Goal: Task Accomplishment & Management: Manage account settings

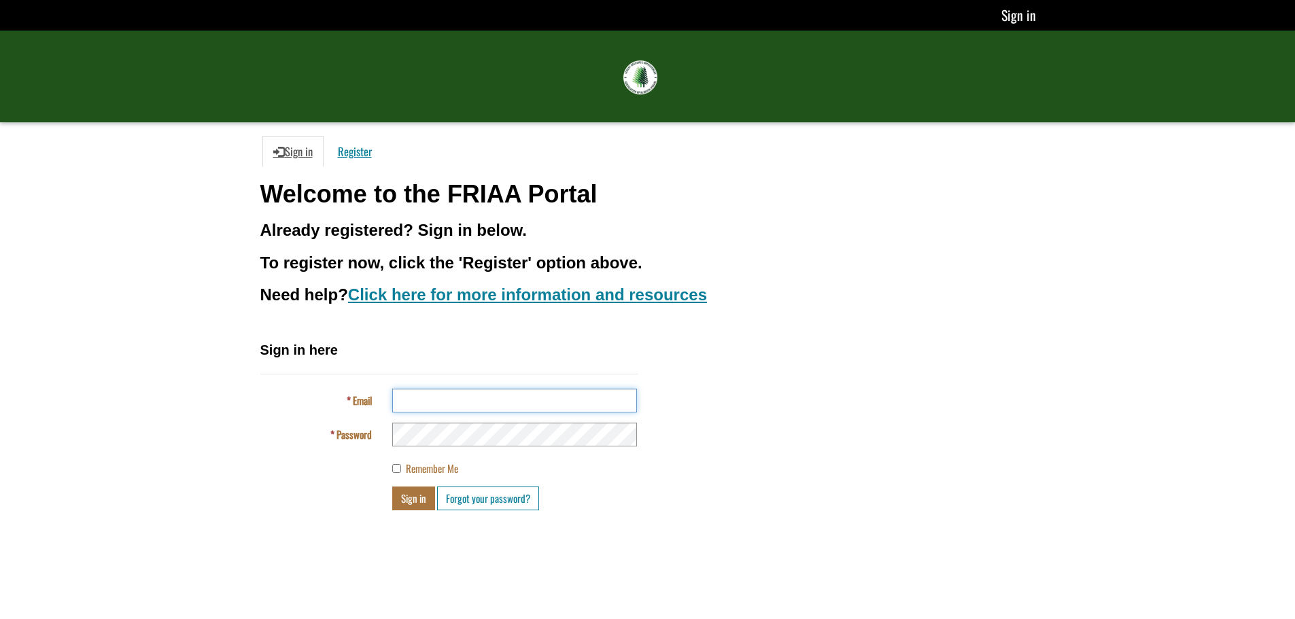
type input "**********"
click at [416, 500] on button "Sign in" at bounding box center [413, 499] width 43 height 24
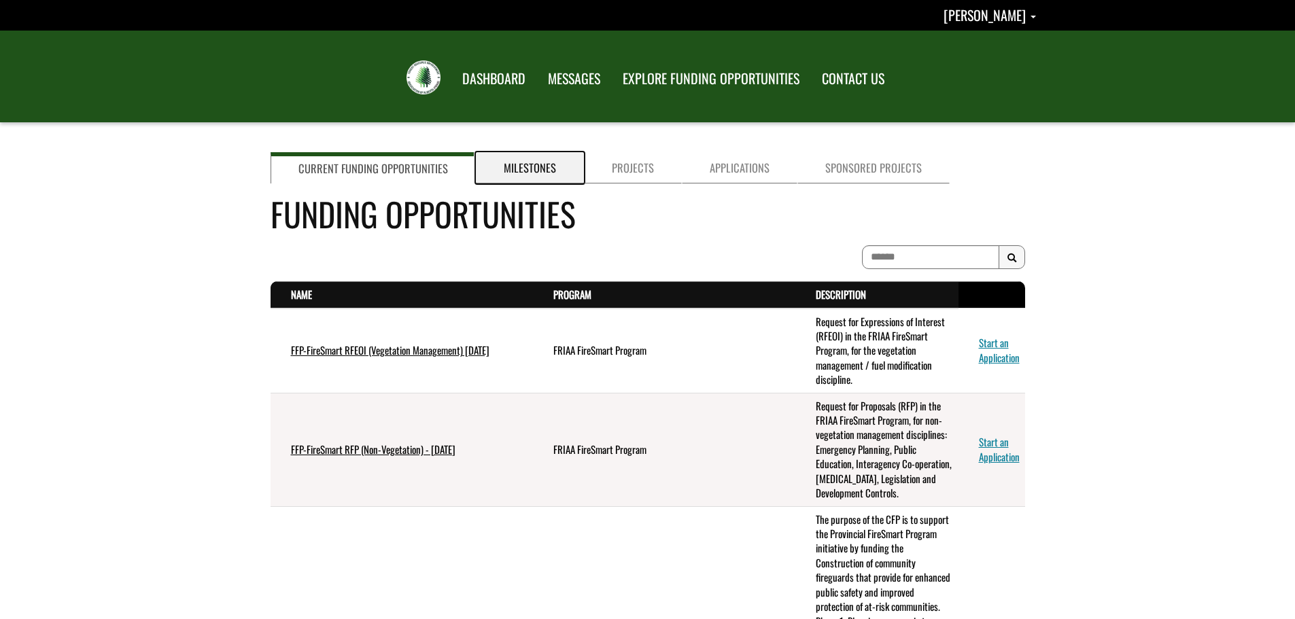
click at [546, 160] on link "Milestones" at bounding box center [530, 167] width 108 height 31
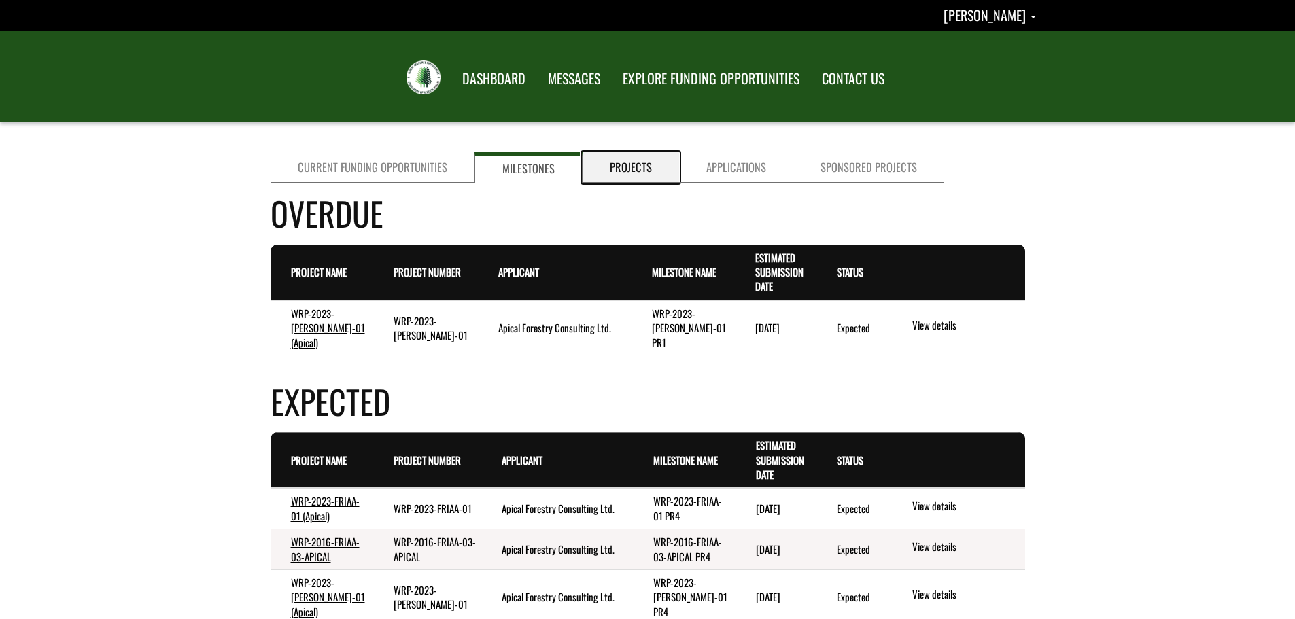
click at [630, 172] on link "Projects" at bounding box center [631, 167] width 97 height 31
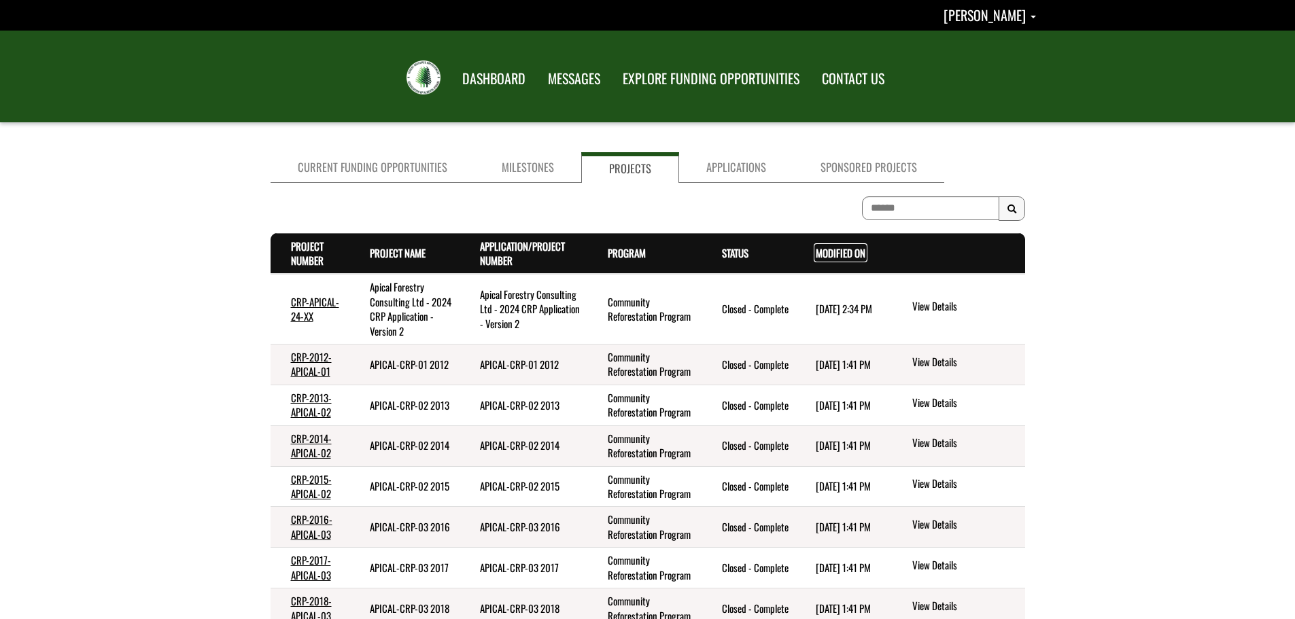
click at [836, 252] on link "Modified On . sort descending" at bounding box center [841, 252] width 50 height 15
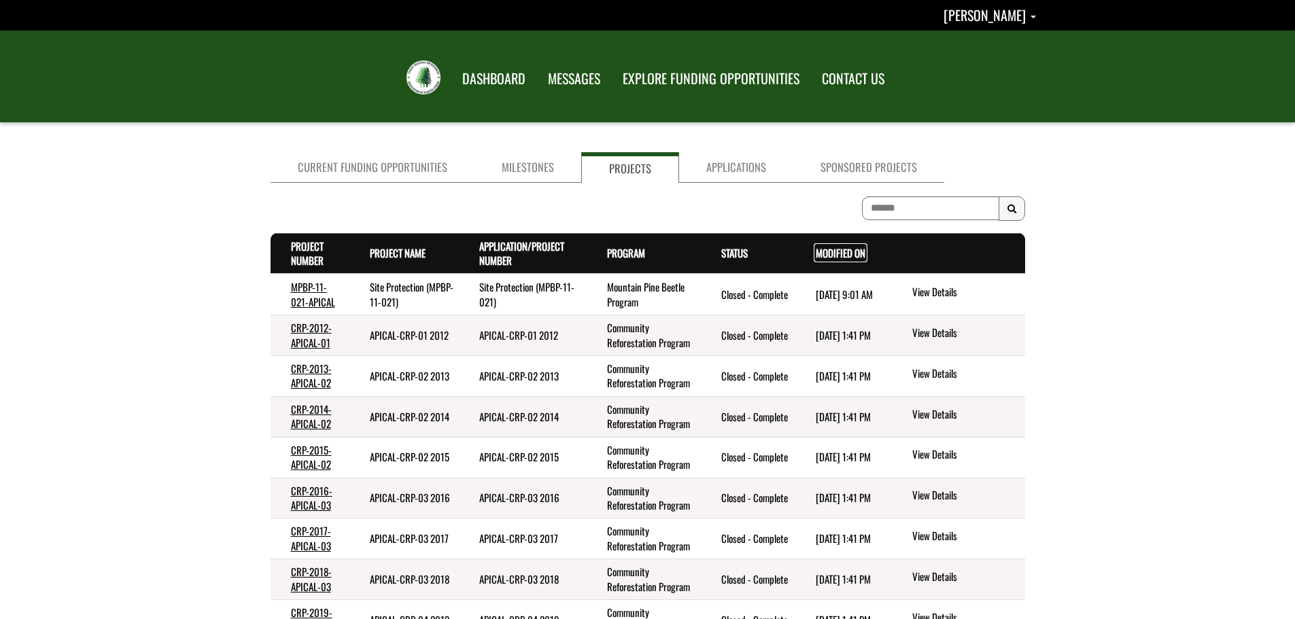
click at [836, 252] on link "Modified On . sort descending" at bounding box center [841, 252] width 50 height 15
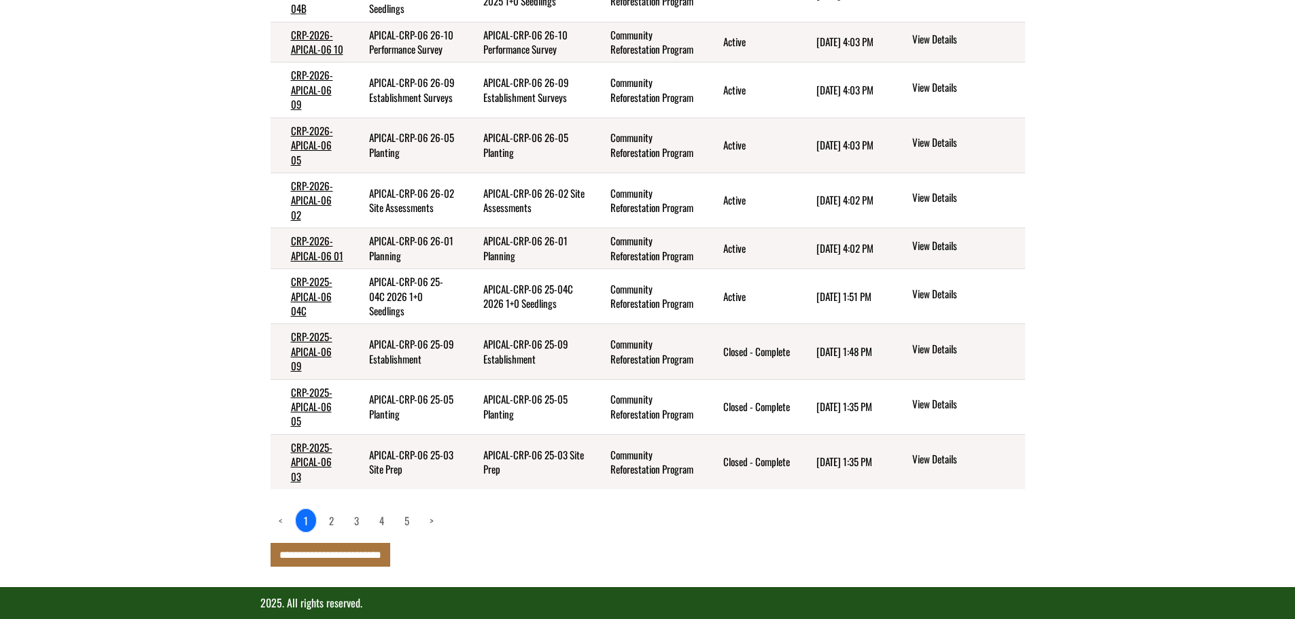
scroll to position [324, 0]
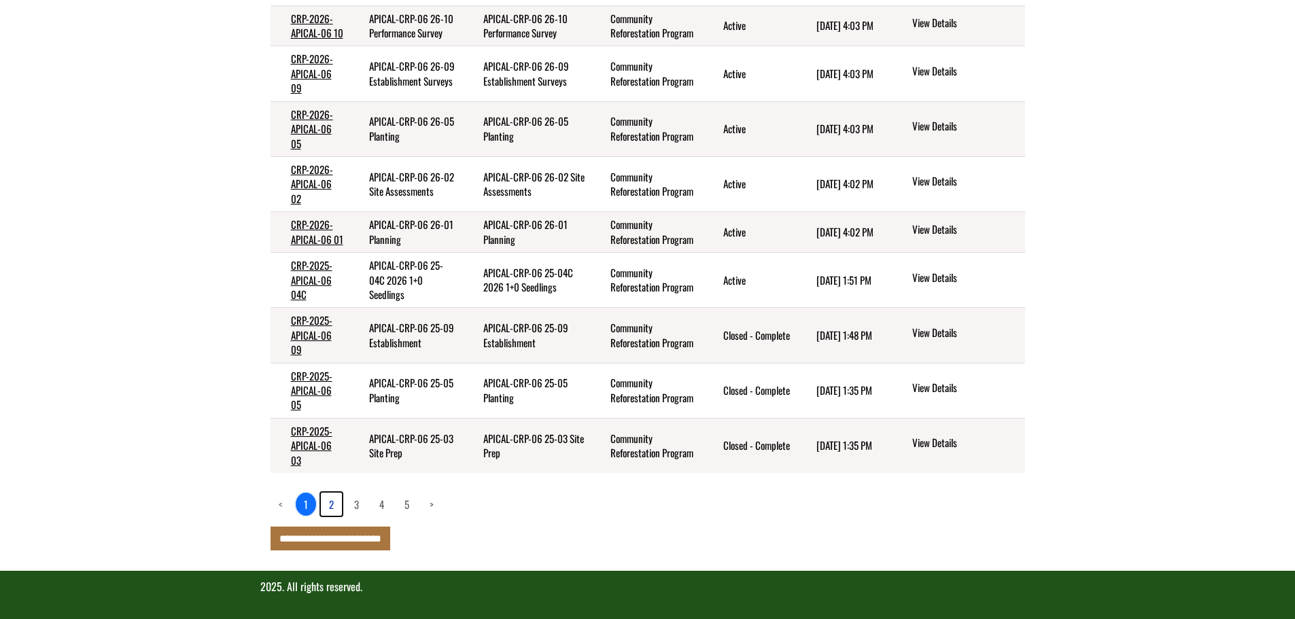
click at [330, 505] on link "2" at bounding box center [331, 504] width 21 height 23
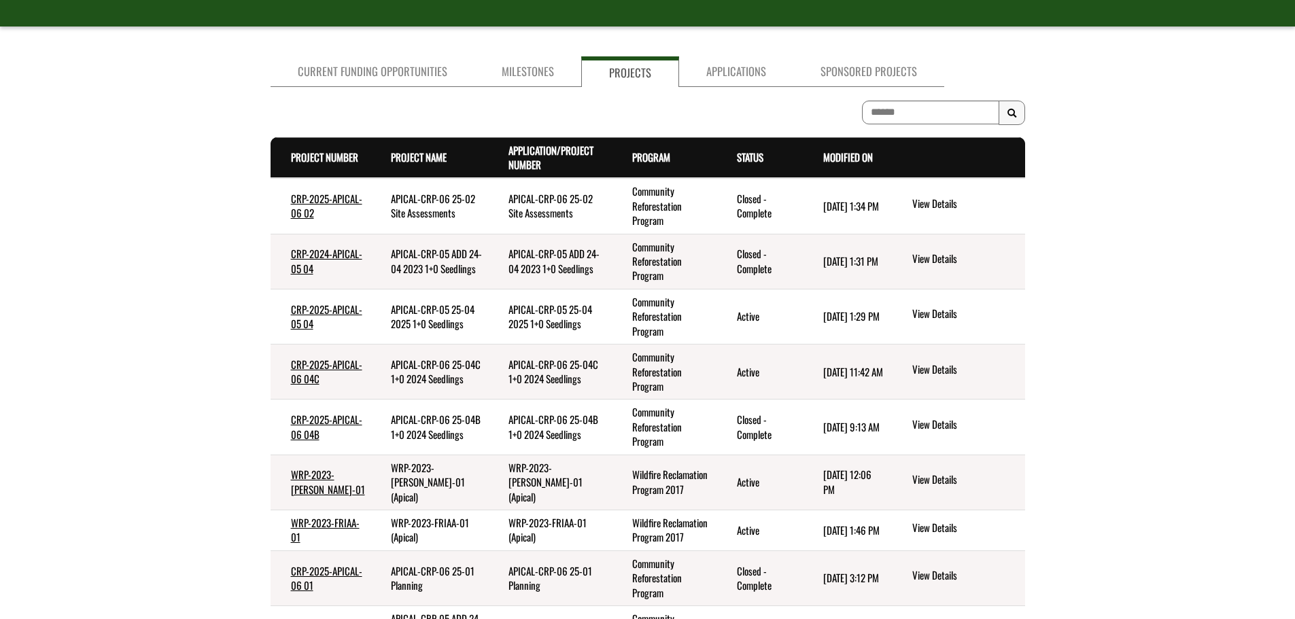
scroll to position [91, 0]
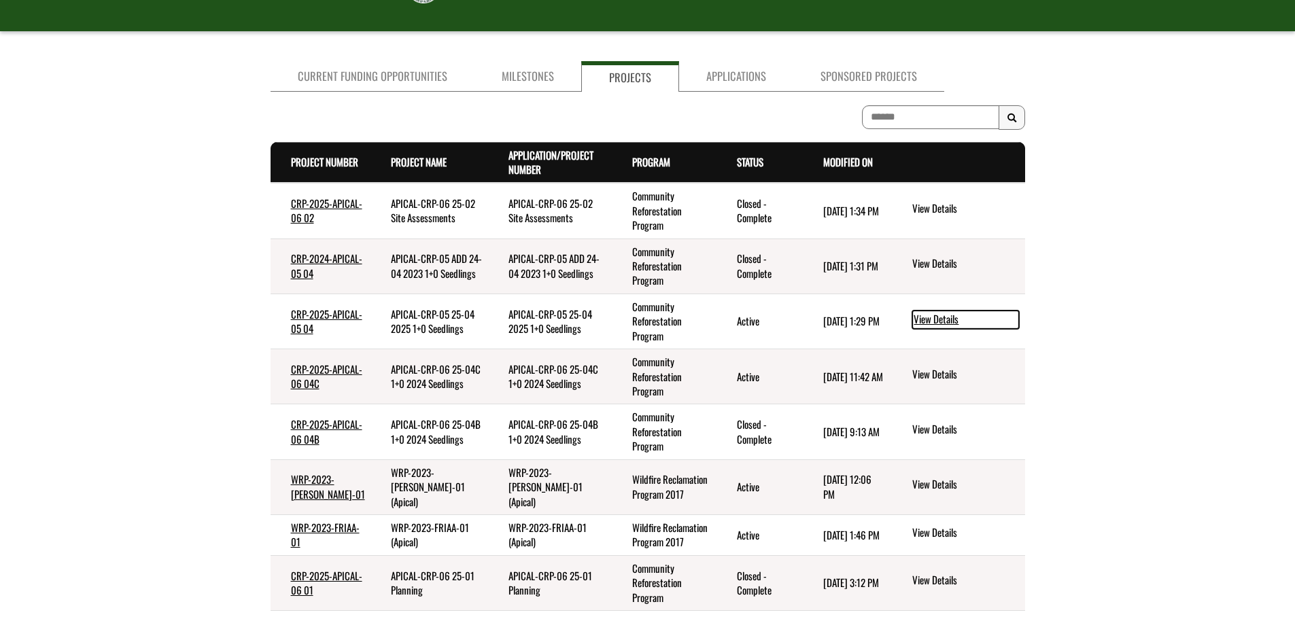
click at [932, 319] on link "View Details" at bounding box center [966, 320] width 107 height 18
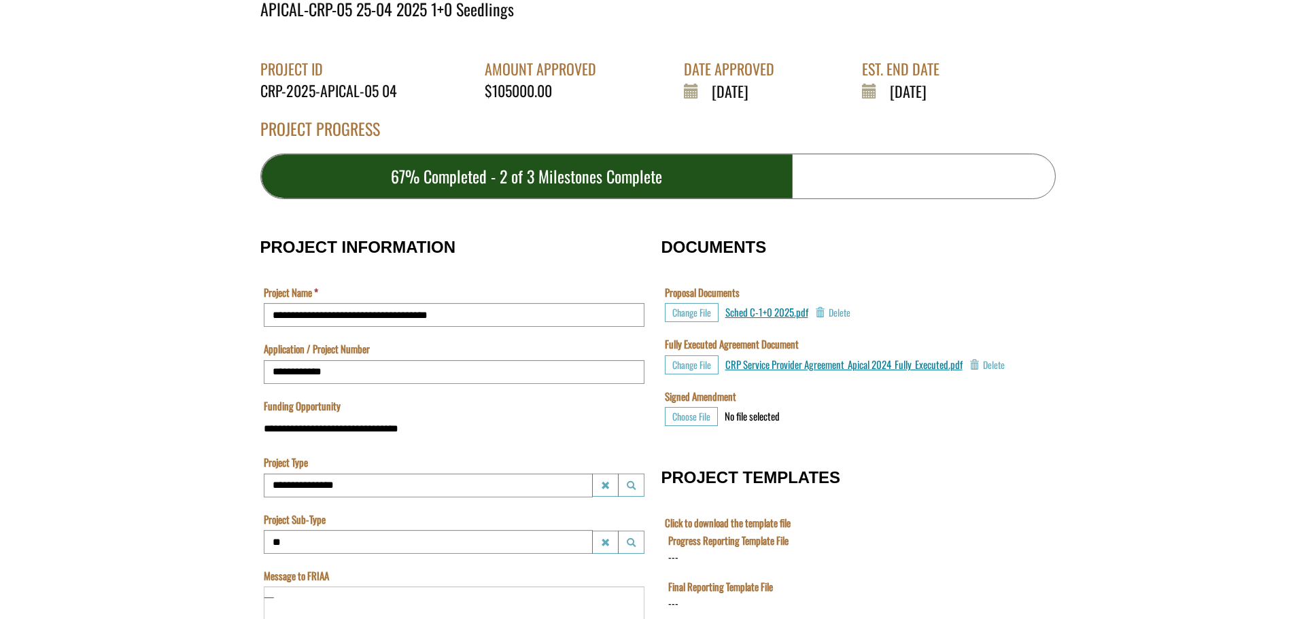
scroll to position [272, 0]
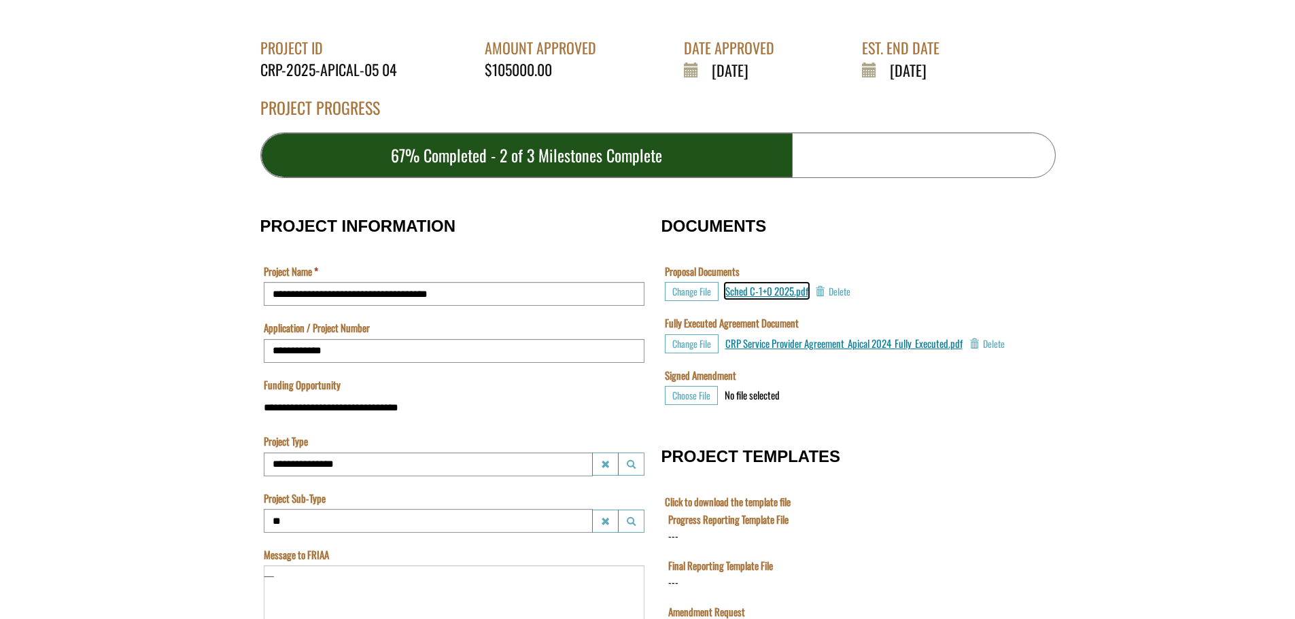
click at [773, 293] on span "Sched C-1+0 2025.pdf" at bounding box center [767, 291] width 83 height 15
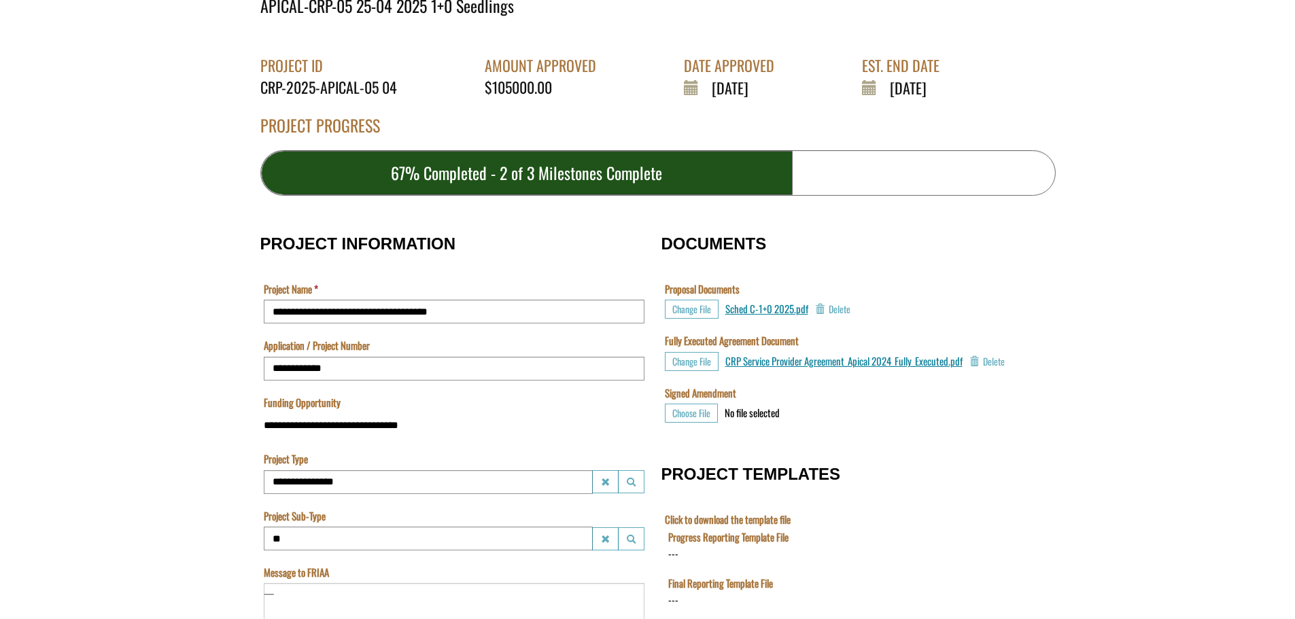
scroll to position [218, 0]
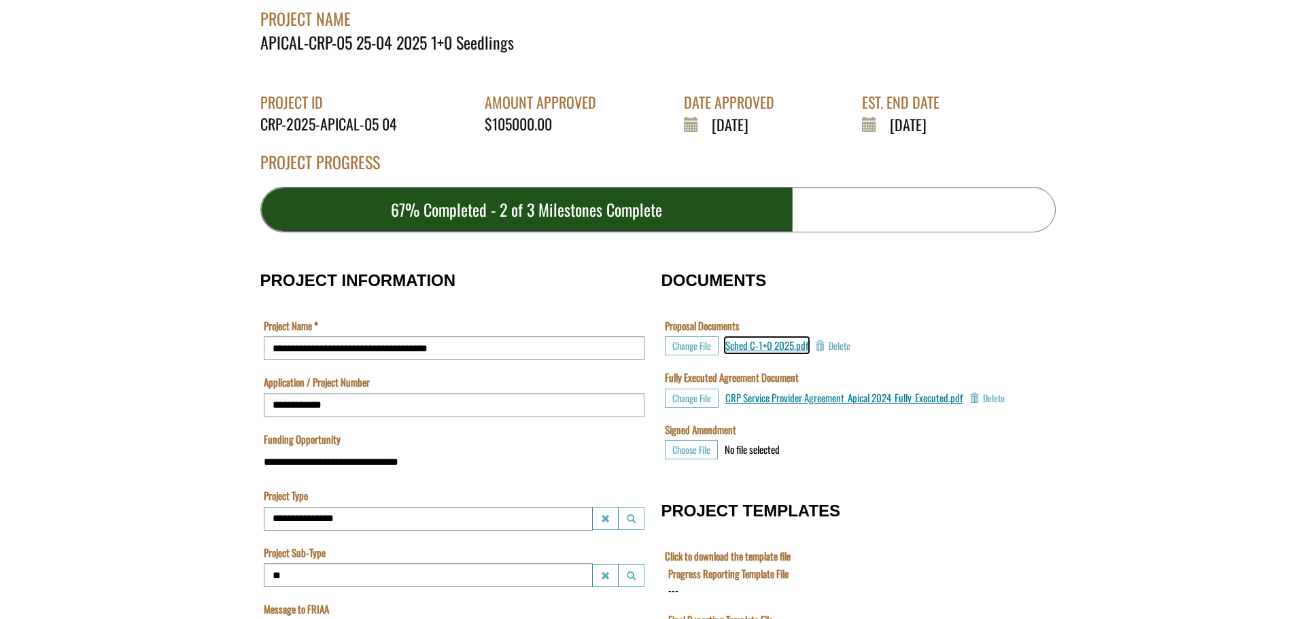
click at [768, 346] on span "Sched C-1+0 2025.pdf" at bounding box center [767, 345] width 83 height 15
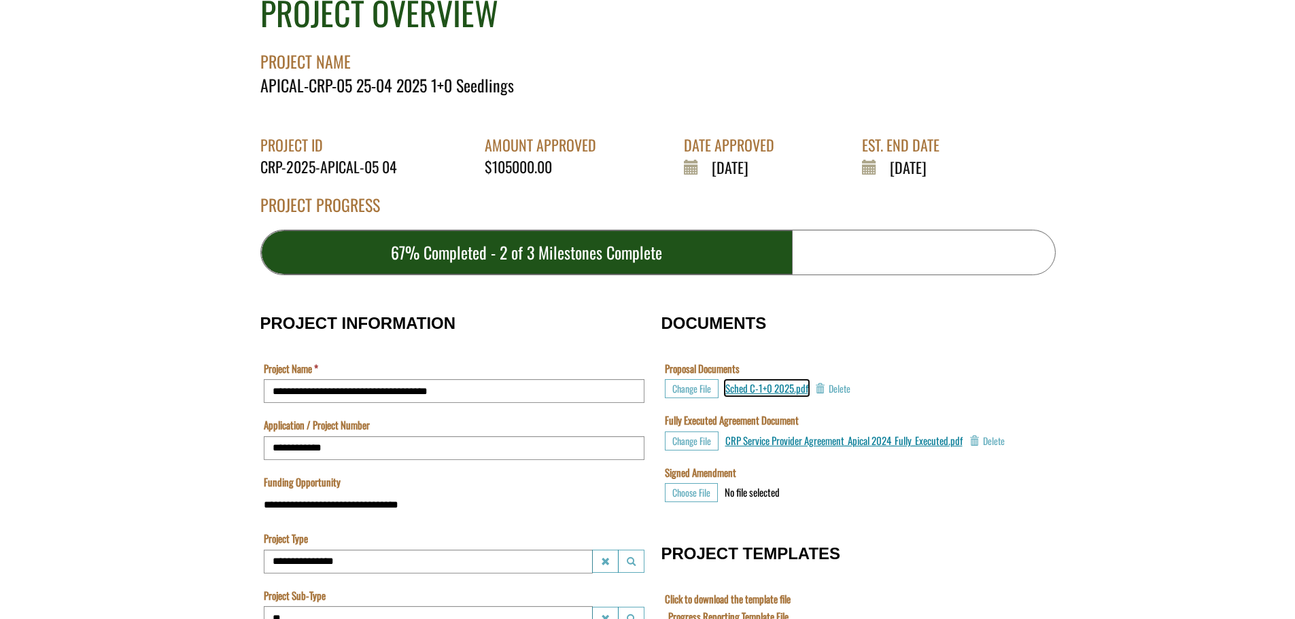
scroll to position [82, 0]
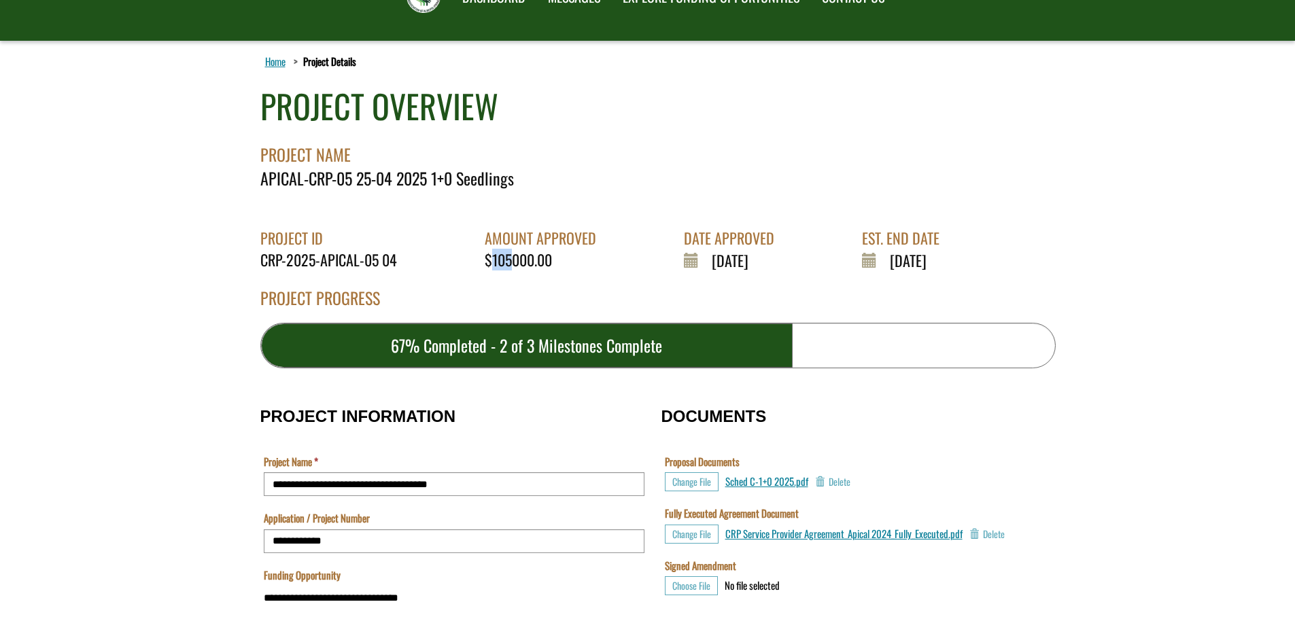
drag, startPoint x: 511, startPoint y: 259, endPoint x: 488, endPoint y: 260, distance: 22.5
click at [488, 260] on div "$105000.00" at bounding box center [546, 260] width 122 height 21
